Goal: Task Accomplishment & Management: Use online tool/utility

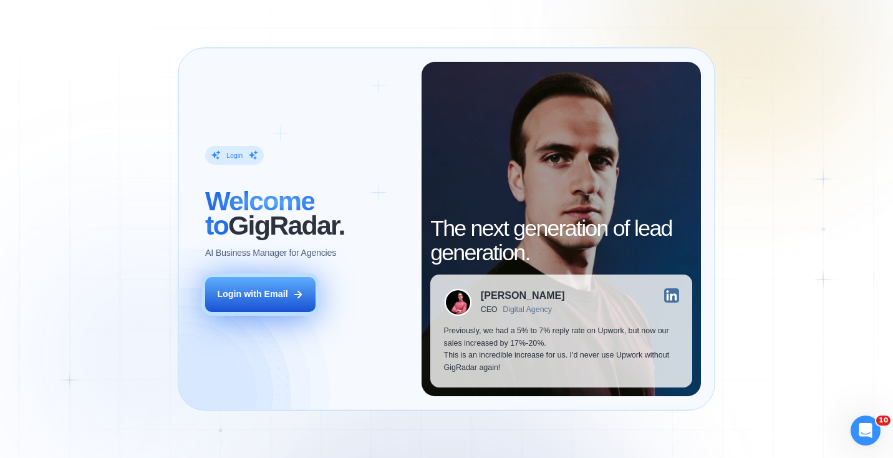
click at [264, 288] on div "Login with Email" at bounding box center [252, 294] width 70 height 12
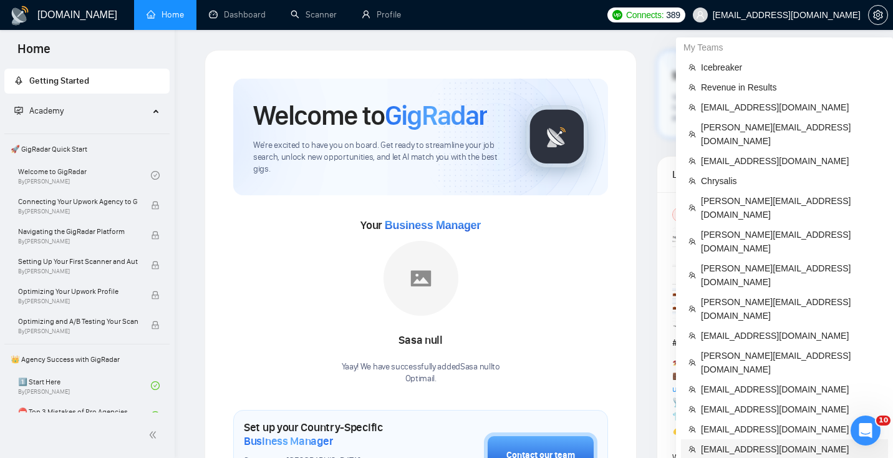
click at [748, 442] on span "[EMAIL_ADDRESS][DOMAIN_NAME]" at bounding box center [791, 449] width 180 height 14
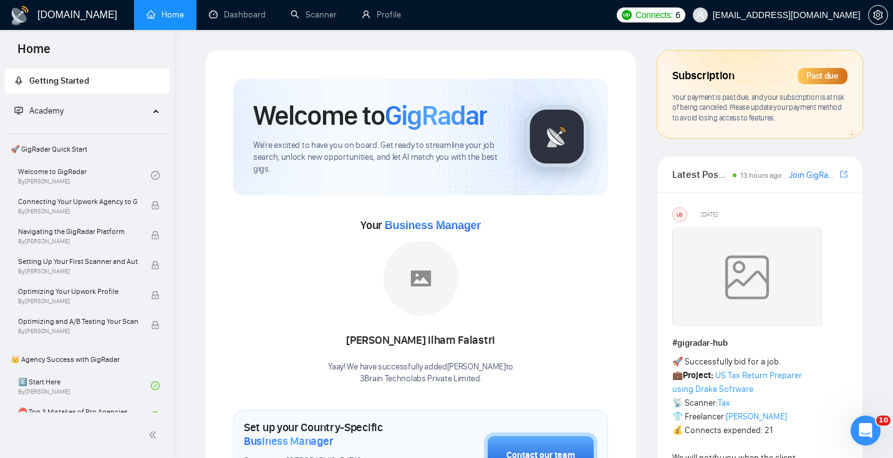
click at [820, 74] on div "Past due" at bounding box center [823, 76] width 50 height 16
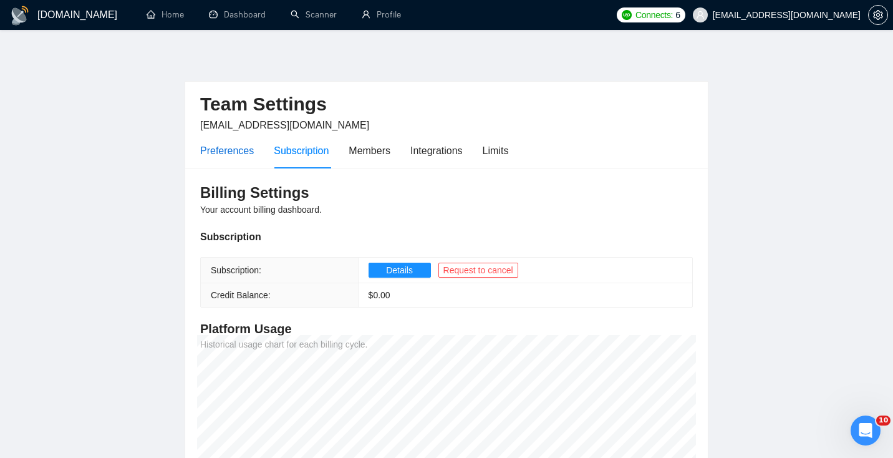
click at [229, 145] on div "Preferences" at bounding box center [227, 151] width 54 height 16
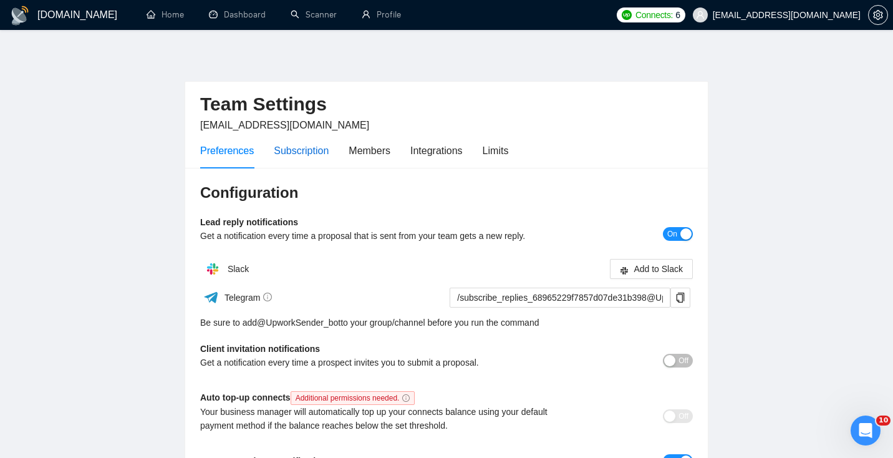
click at [301, 148] on div "Subscription" at bounding box center [301, 151] width 55 height 16
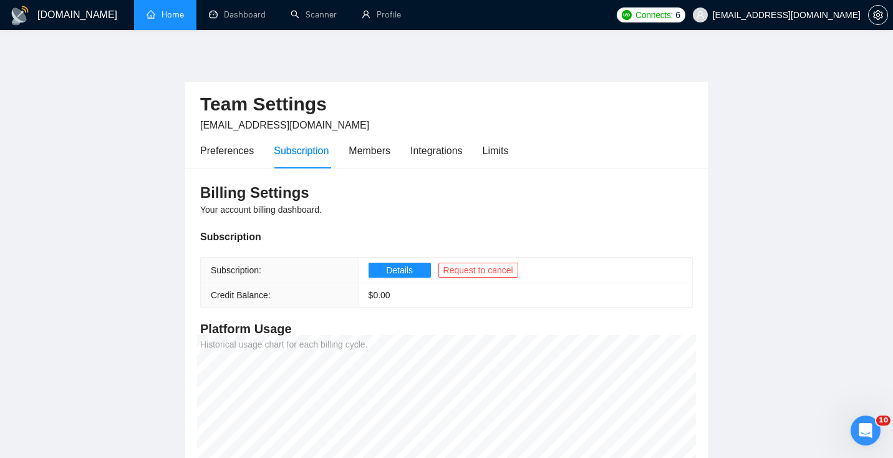
click at [166, 20] on link "Home" at bounding box center [165, 14] width 37 height 11
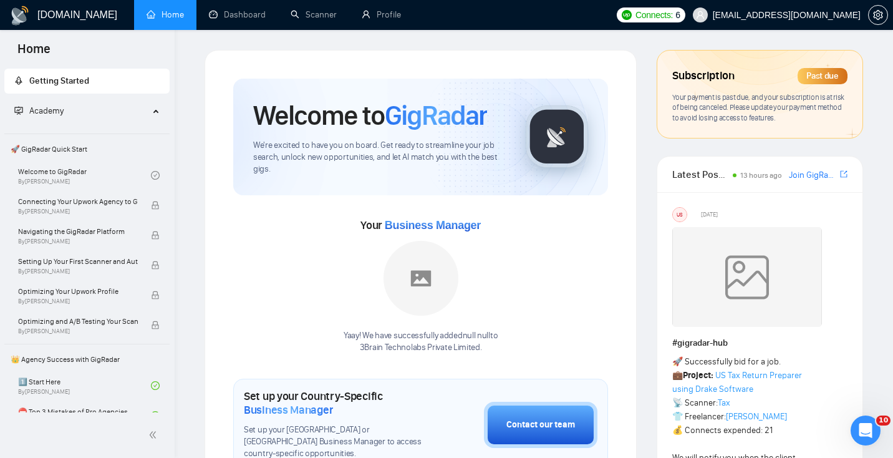
click at [823, 78] on div "Past due" at bounding box center [823, 76] width 50 height 16
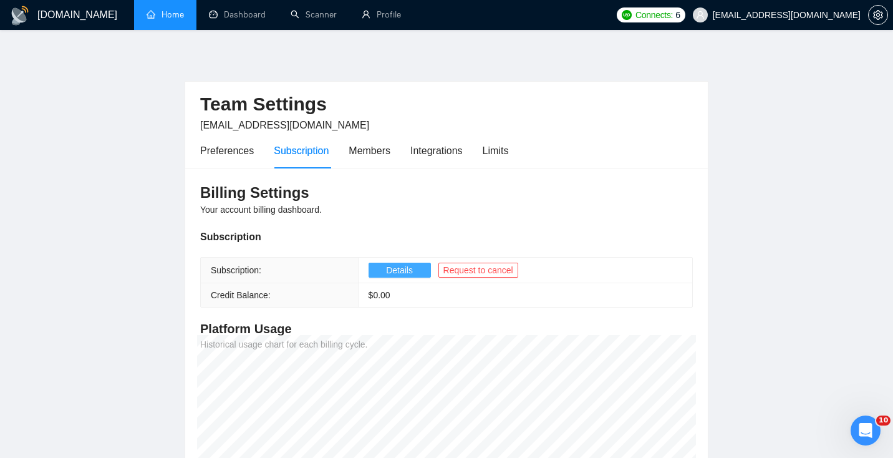
click at [398, 272] on span "Details" at bounding box center [399, 270] width 27 height 14
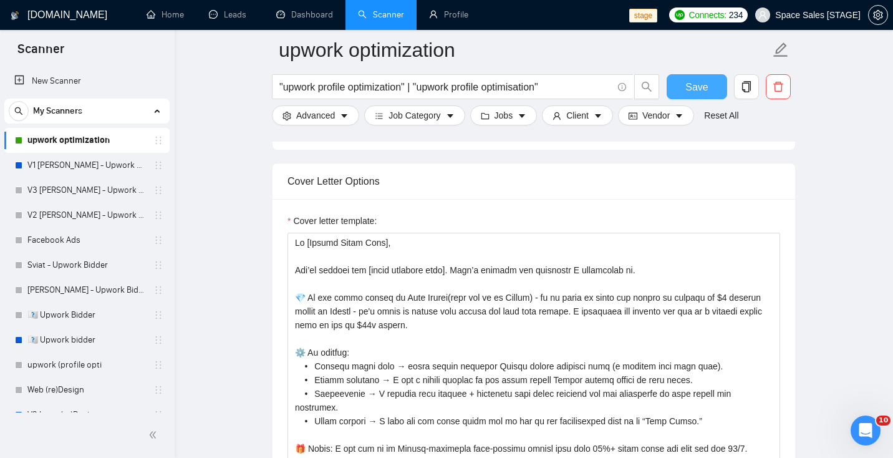
click at [694, 90] on span "Save" at bounding box center [696, 87] width 22 height 16
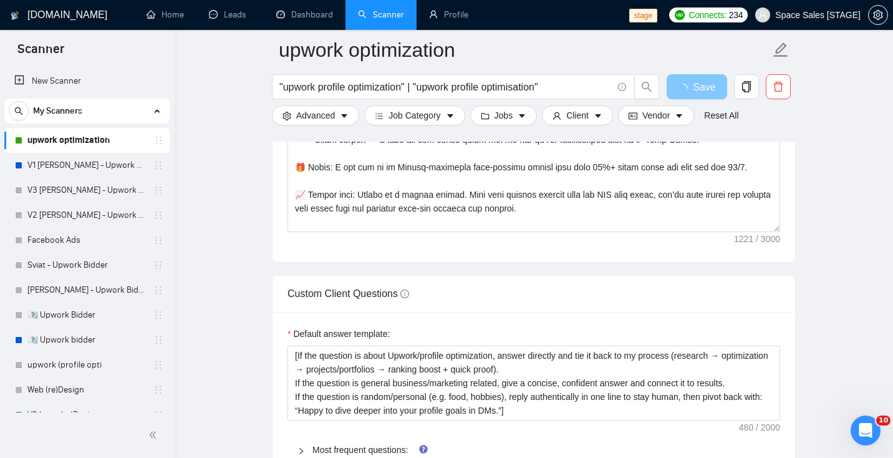
scroll to position [1466, 0]
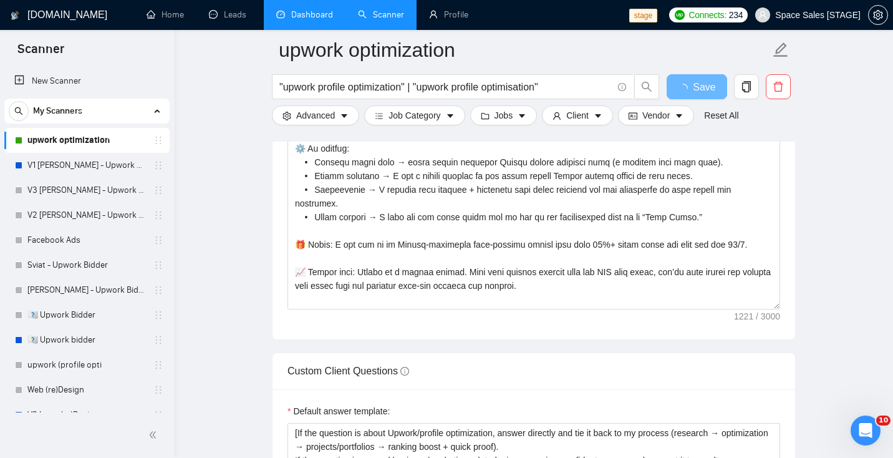
click at [294, 14] on link "Dashboard" at bounding box center [304, 14] width 57 height 11
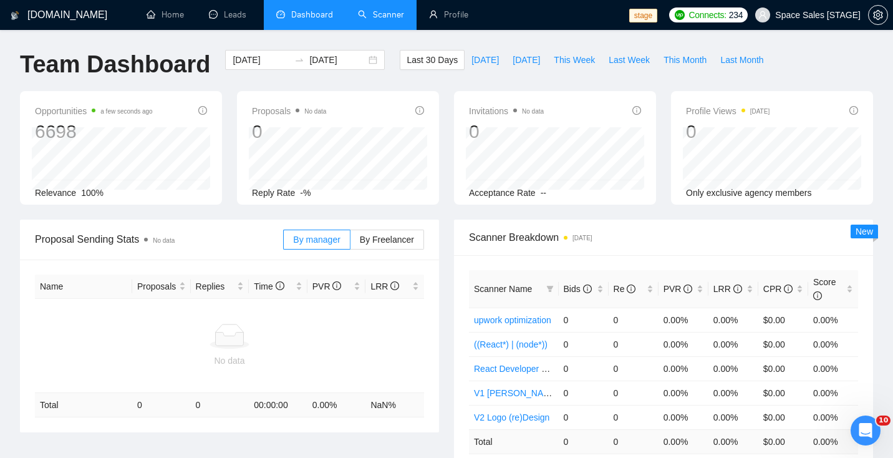
click at [373, 16] on link "Scanner" at bounding box center [381, 14] width 46 height 11
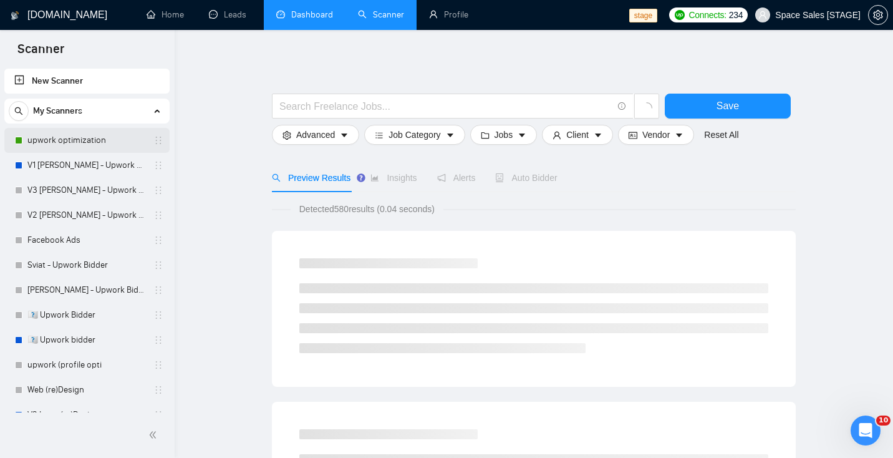
click at [86, 144] on link "upwork optimization" at bounding box center [86, 140] width 118 height 25
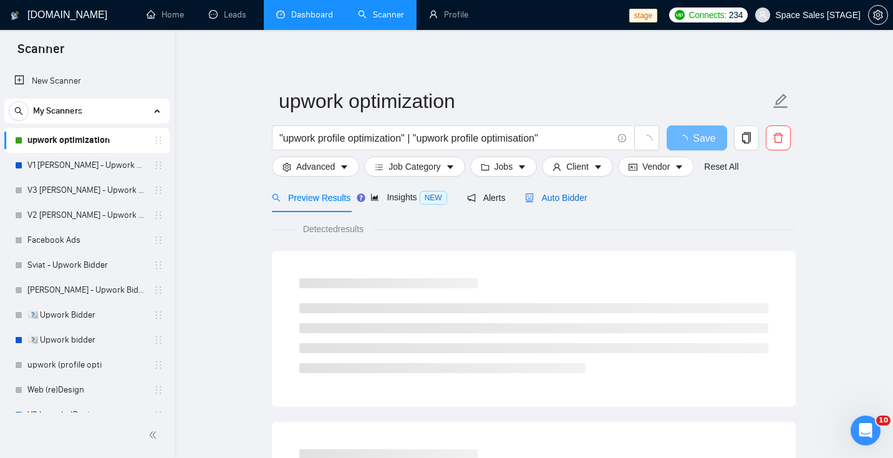
drag, startPoint x: 566, startPoint y: 200, endPoint x: 626, endPoint y: 210, distance: 61.2
click at [566, 200] on span "Auto Bidder" at bounding box center [556, 198] width 62 height 10
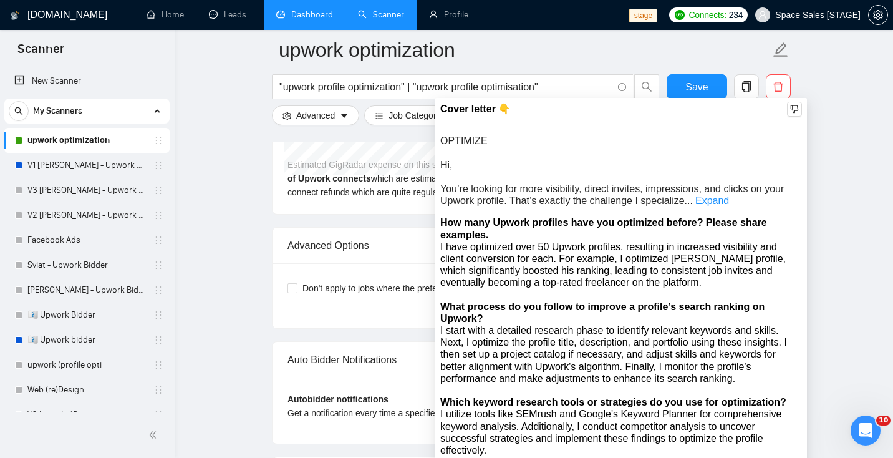
scroll to position [2840, 0]
click at [721, 201] on link "Expand" at bounding box center [712, 201] width 34 height 11
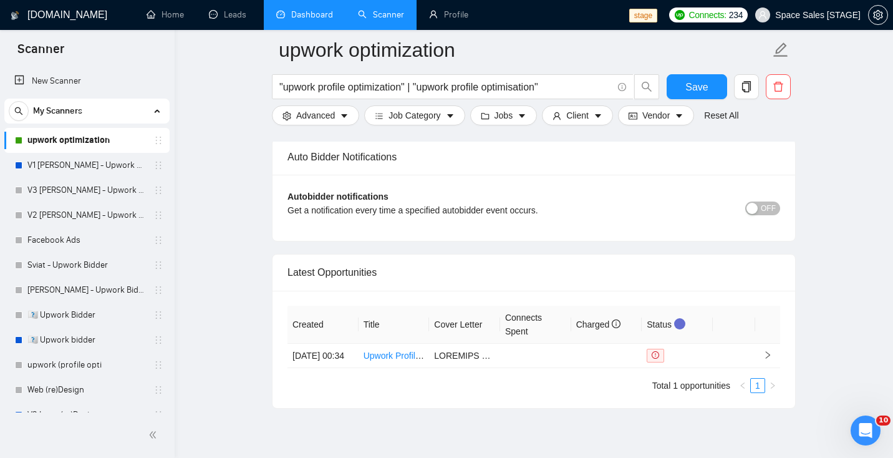
scroll to position [3042, 0]
click at [383, 362] on link "Upwork Profile Review and Optimization" at bounding box center [442, 357] width 156 height 10
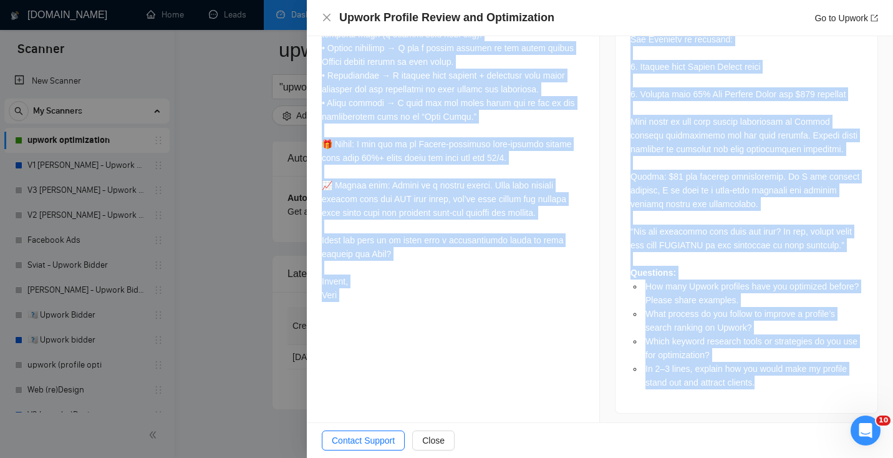
scroll to position [1018, 0]
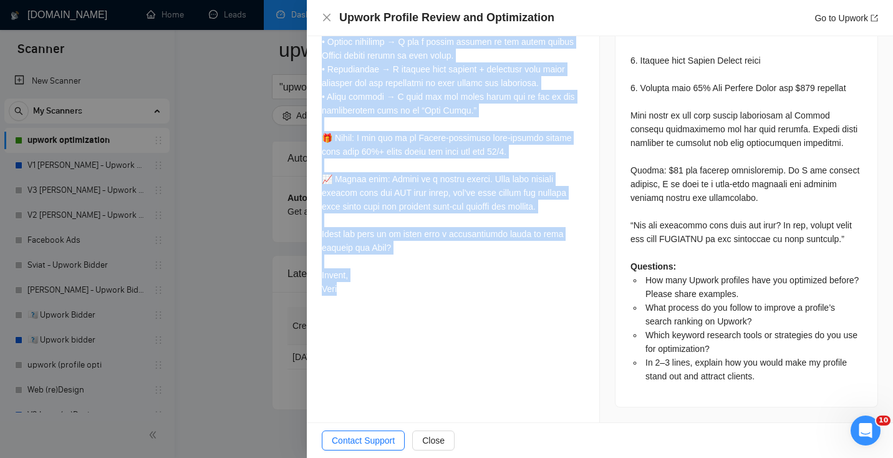
drag, startPoint x: 321, startPoint y: 216, endPoint x: 456, endPoint y: 287, distance: 153.1
copy div "Hi, You’re looking for more visibility, direct invites, impressions, and clicks…"
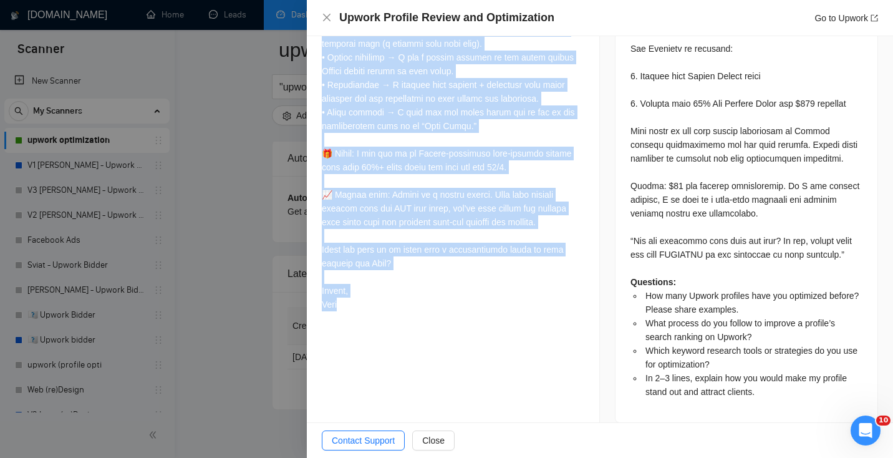
scroll to position [987, 0]
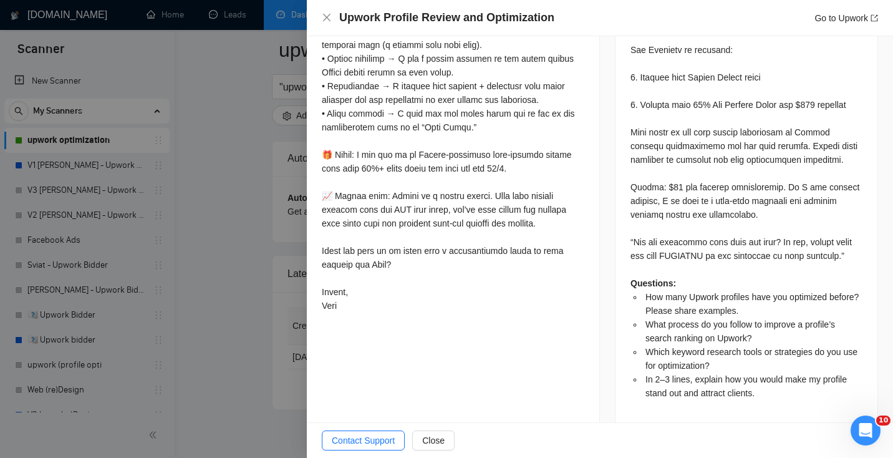
click at [728, 258] on div "Questions: How many Upwork profiles have you optimized before? Please share exa…" at bounding box center [746, 70] width 232 height 658
click at [255, 235] on div at bounding box center [446, 229] width 893 height 458
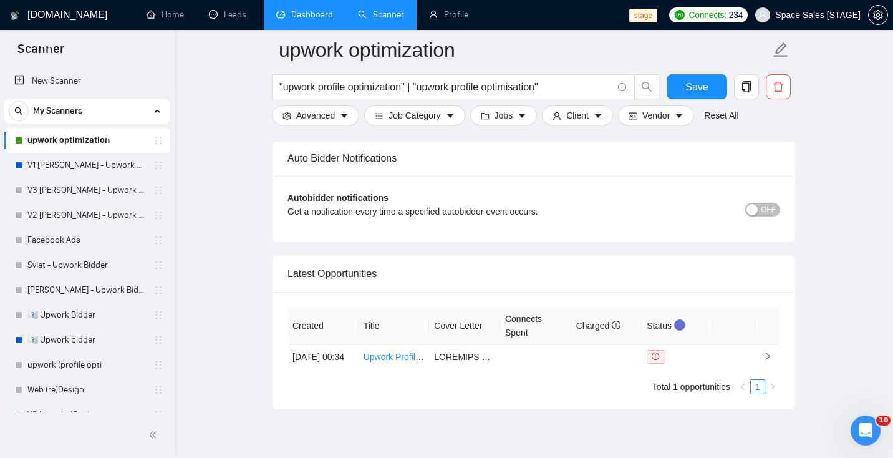
click at [283, 17] on link "Dashboard" at bounding box center [304, 14] width 57 height 11
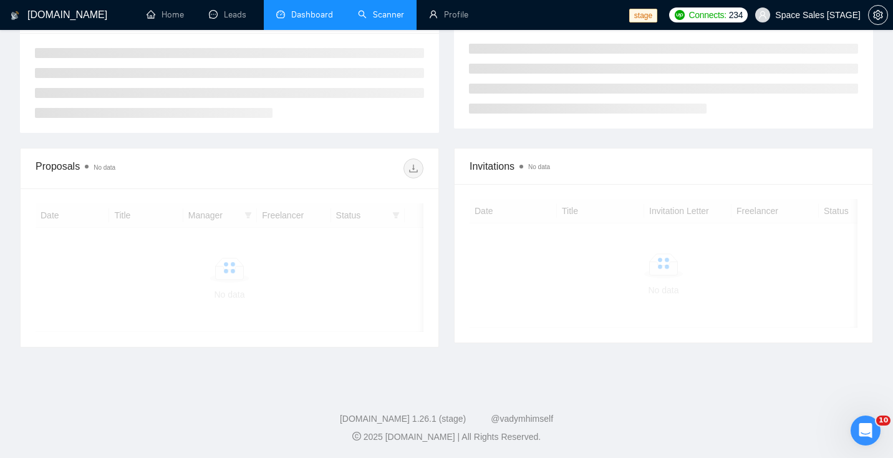
scroll to position [278, 0]
